Goal: Information Seeking & Learning: Learn about a topic

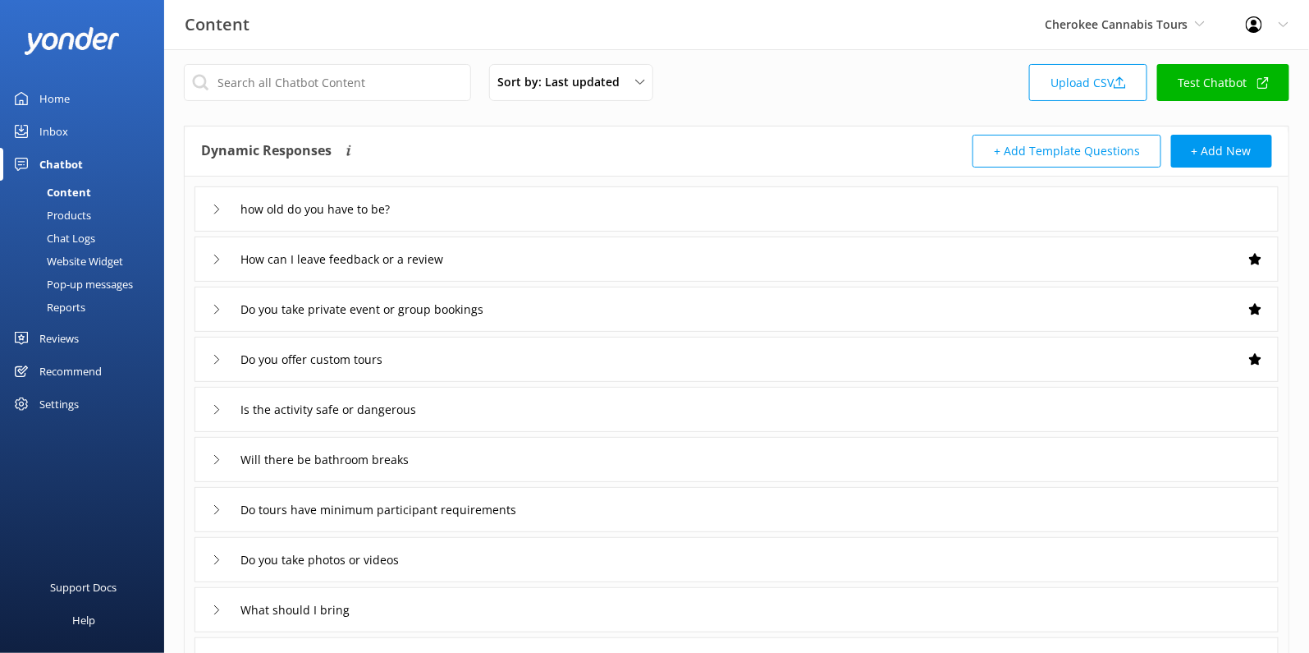
scroll to position [14, 0]
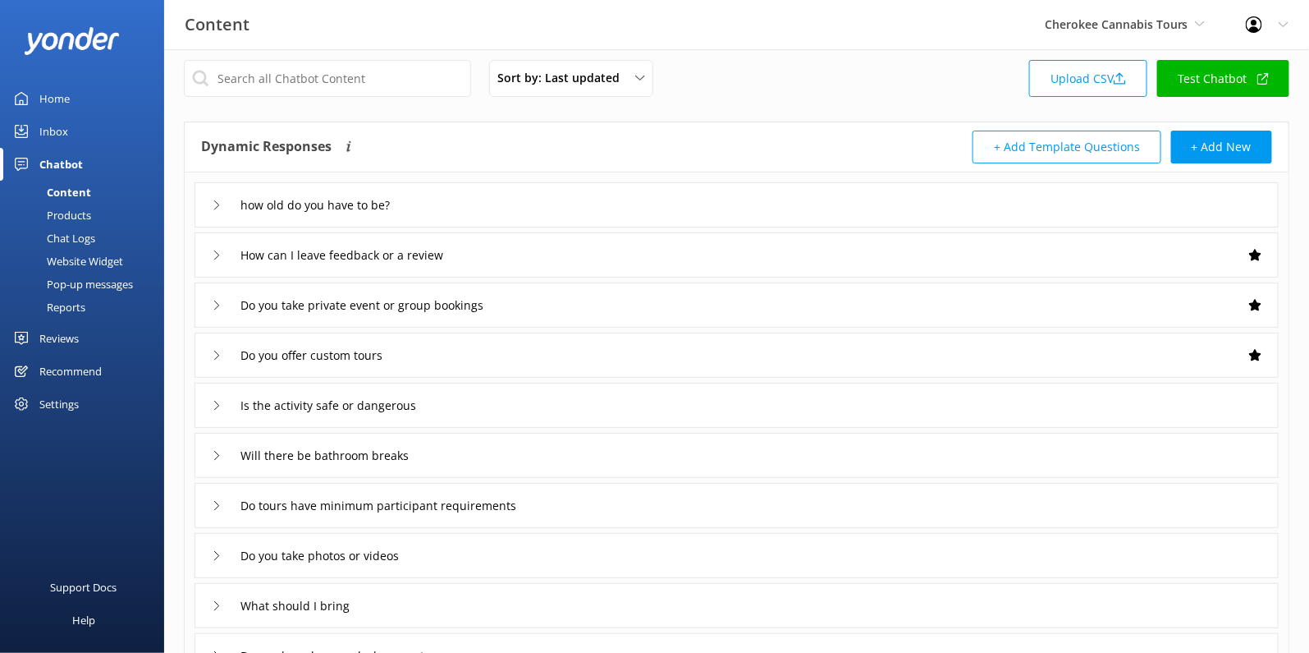
click at [474, 352] on div "Do you offer custom tours" at bounding box center [737, 354] width 1084 height 45
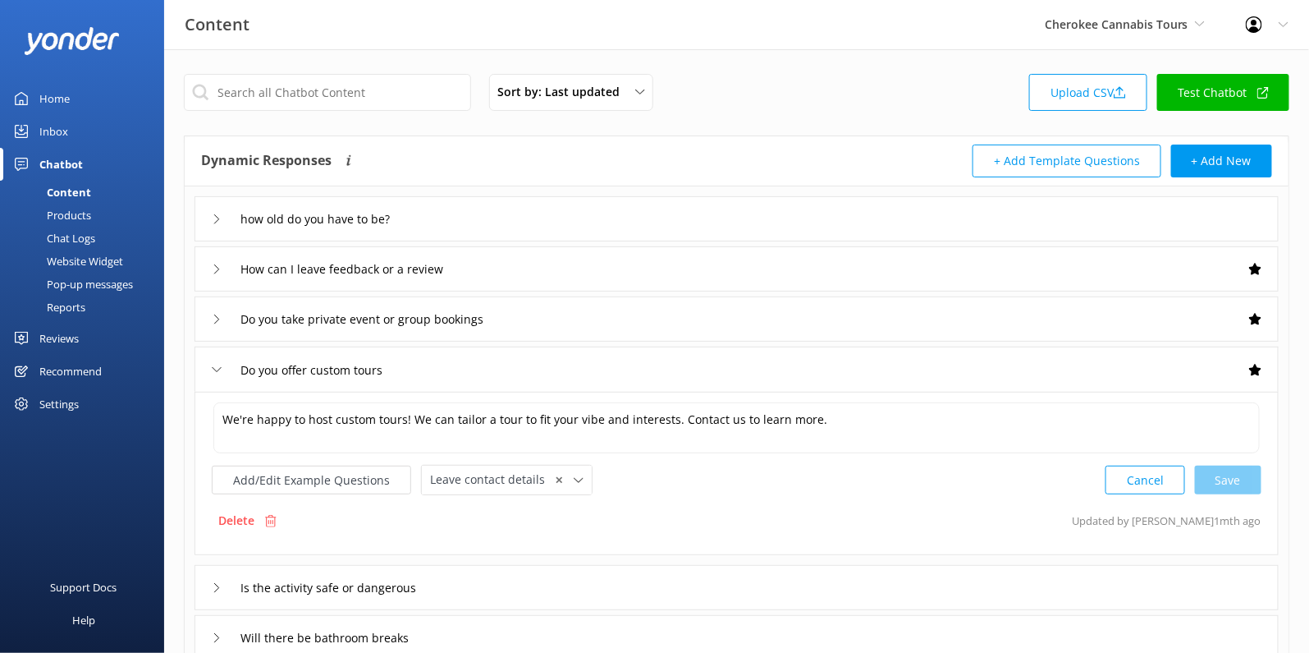
click at [487, 54] on div "Sort by: Last updated Title Last updated Upload CSV Test Chatbot Dynamic Respon…" at bounding box center [736, 563] width 1145 height 1028
click at [1155, 30] on span "Cherokee Cannabis Tours" at bounding box center [1117, 24] width 144 height 16
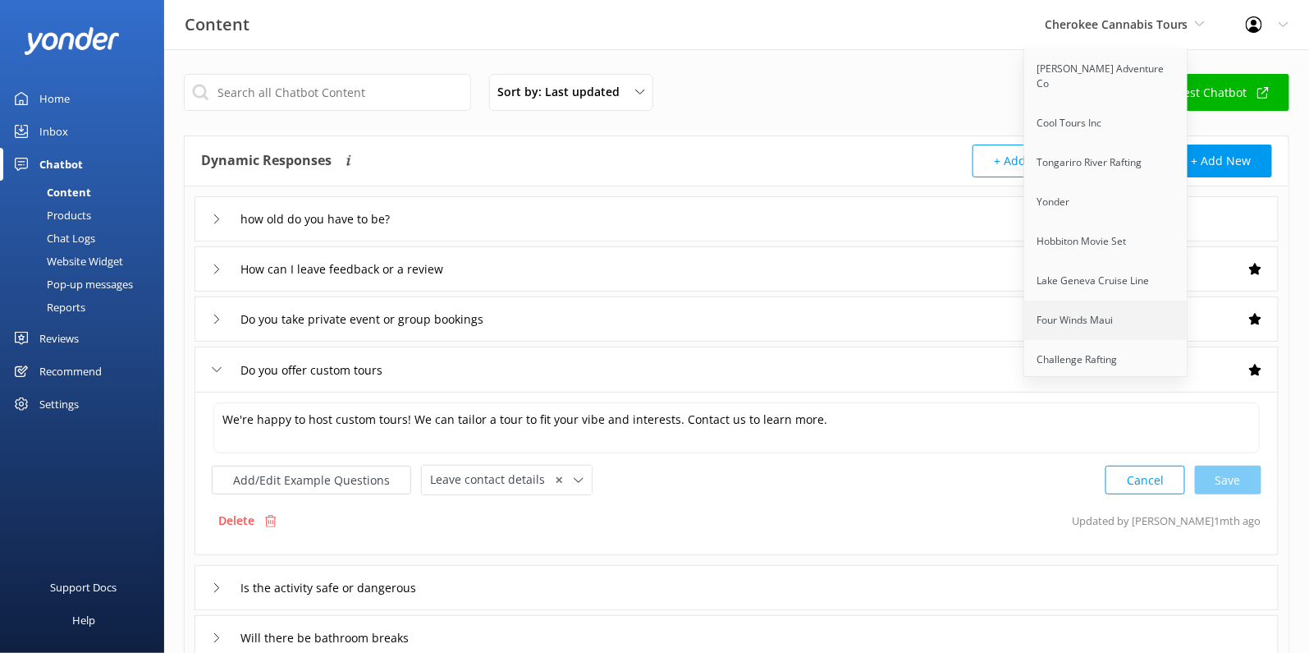
click at [1109, 300] on link "Four Winds Maui" at bounding box center [1107, 319] width 164 height 39
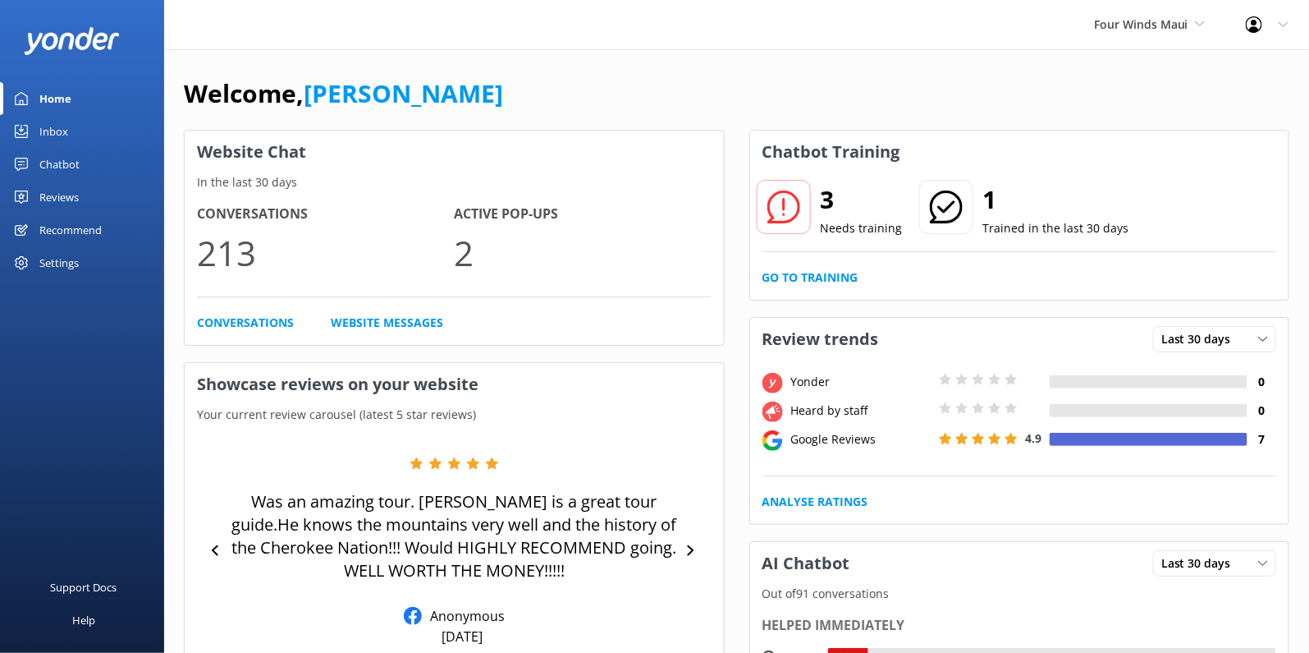
click at [77, 168] on div "Chatbot" at bounding box center [59, 164] width 40 height 33
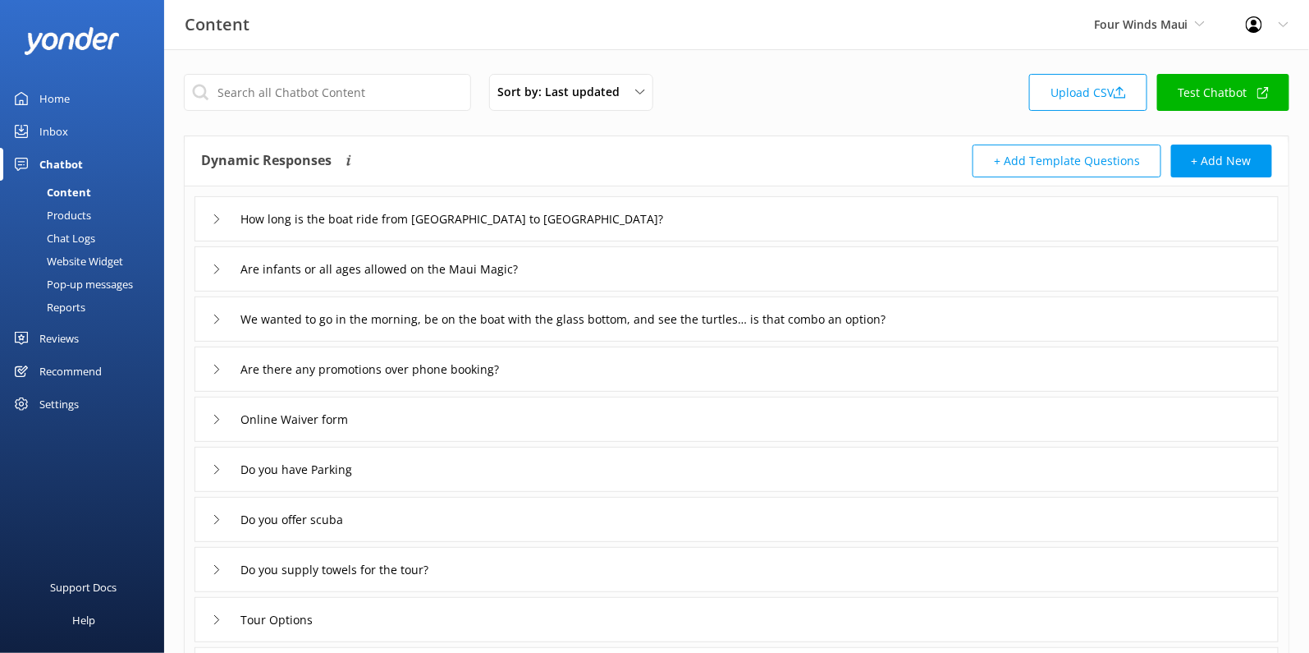
click at [230, 328] on div "We wanted to go in the morning, be on the boat with the glass bottom, and see t…" at bounding box center [599, 318] width 775 height 27
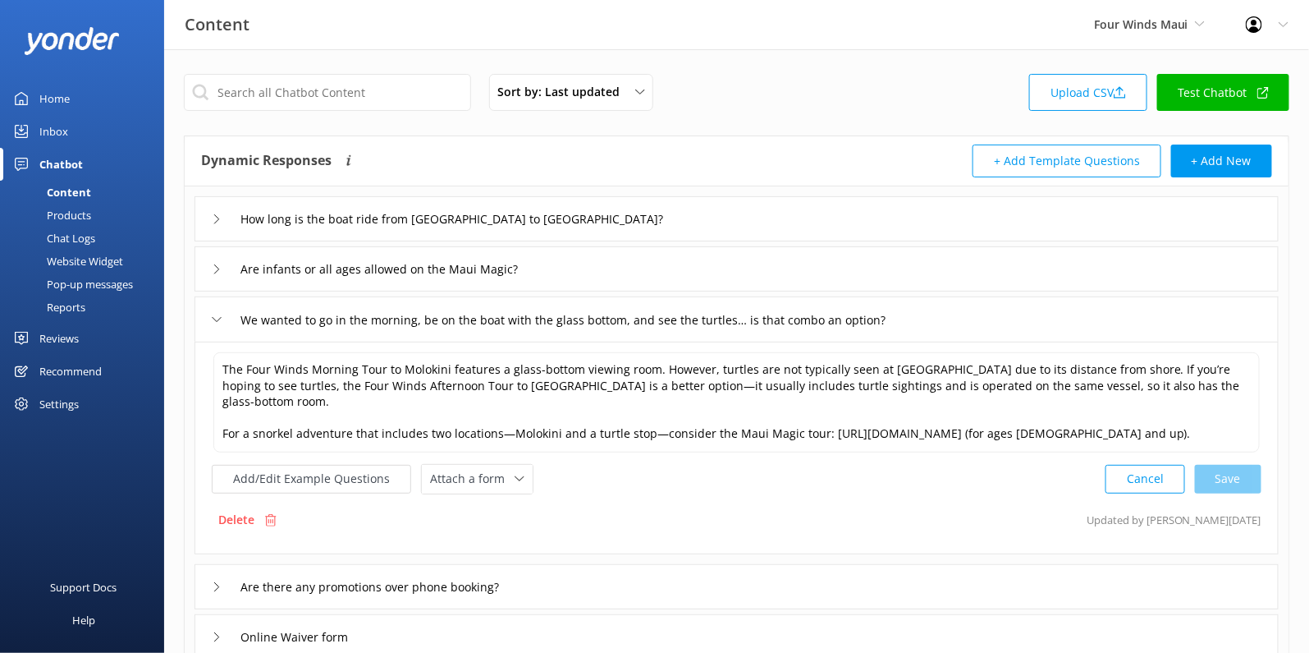
click at [221, 328] on div "We wanted to go in the morning, be on the boat with the glass bottom, and see t…" at bounding box center [599, 319] width 775 height 27
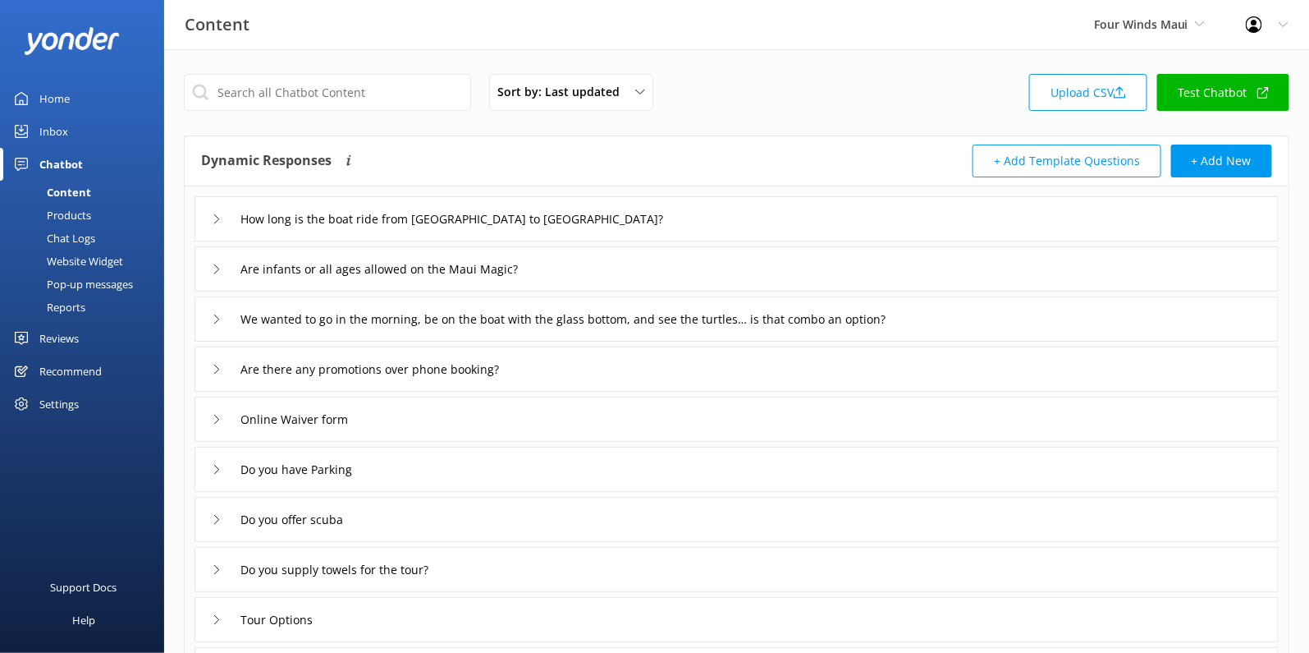
click at [223, 278] on div "Are infants or all ages allowed on the Maui Magic?" at bounding box center [386, 268] width 348 height 27
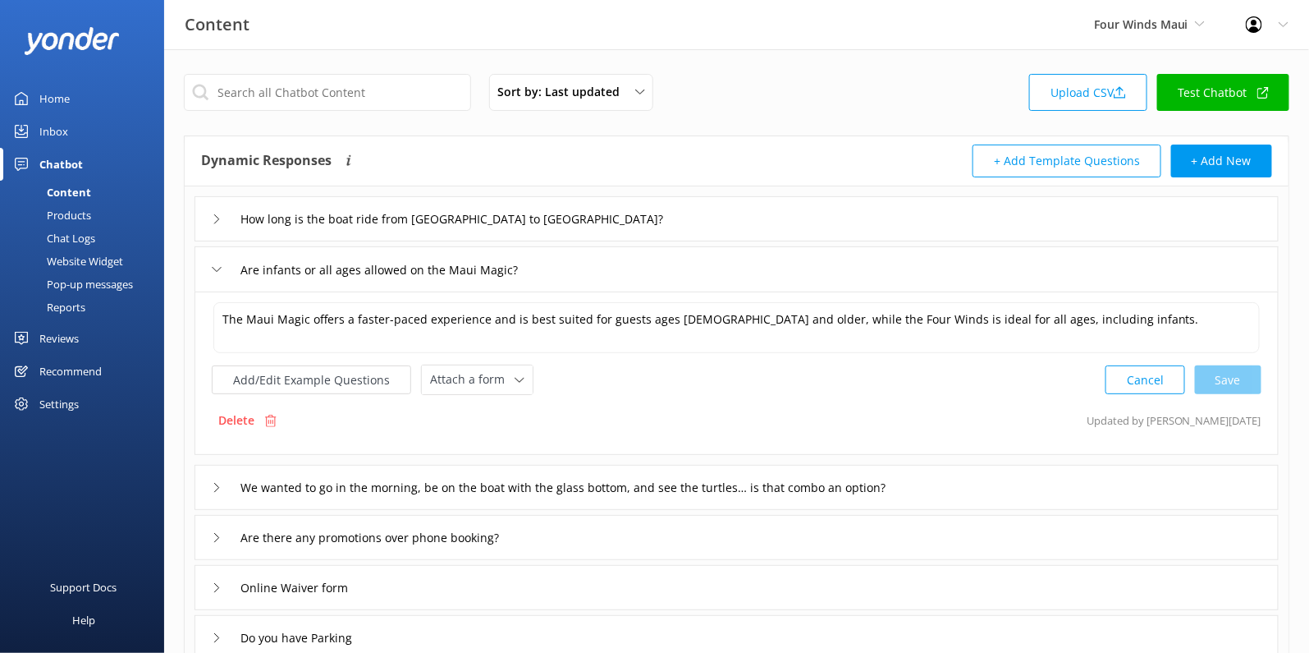
click at [223, 278] on div "Are infants or all ages allowed on the Maui Magic?" at bounding box center [386, 269] width 348 height 27
